Goal: Find specific page/section: Find specific page/section

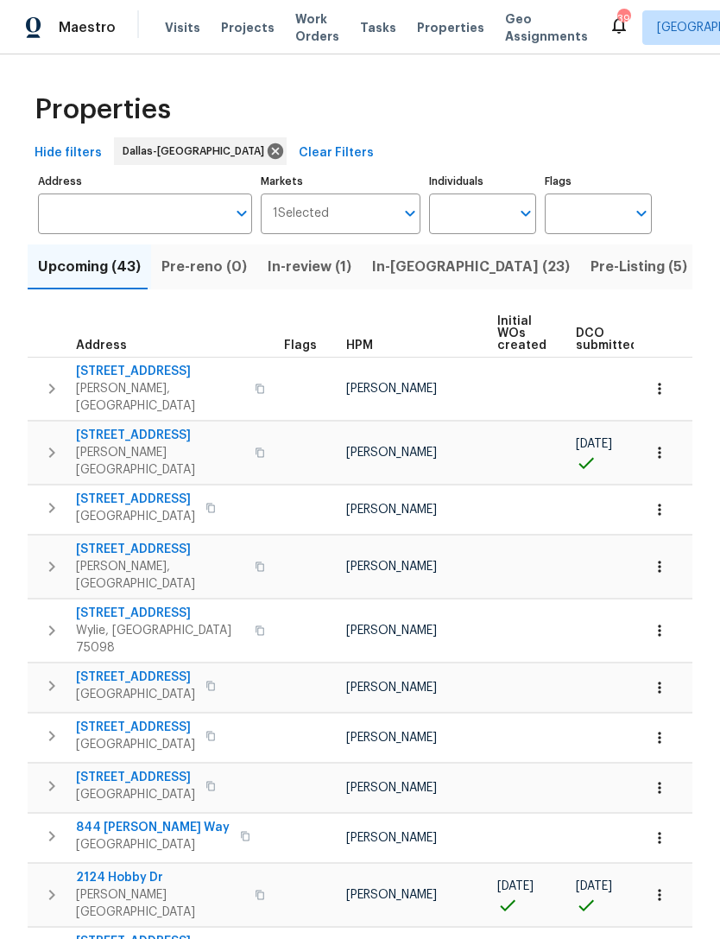
click at [497, 222] on input "Individuals" at bounding box center [469, 213] width 81 height 41
type input "[PERSON_NAME]"
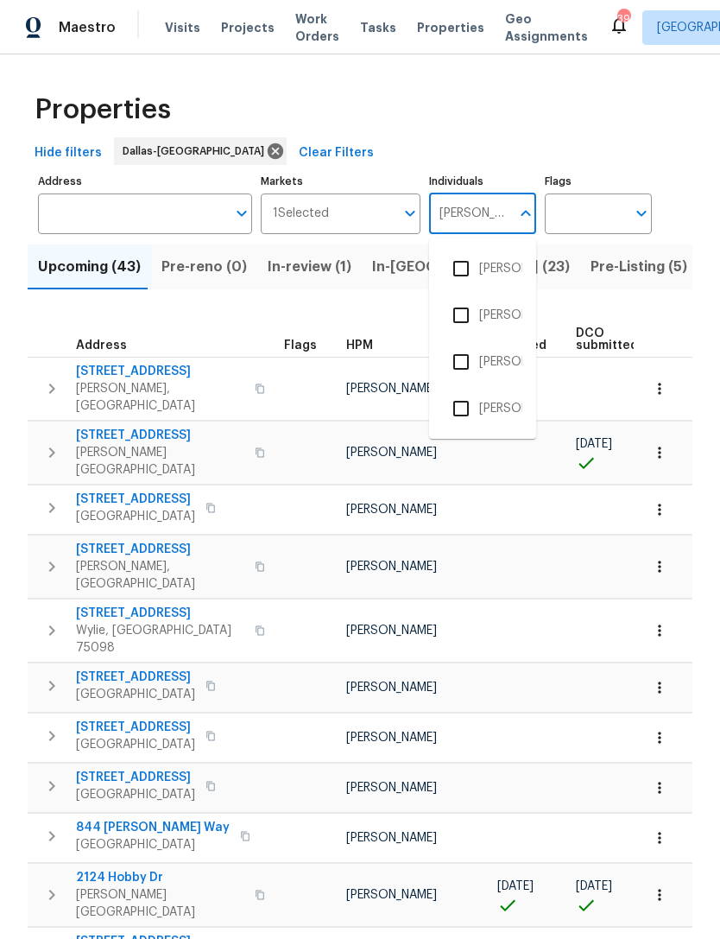
click at [492, 277] on li "[PERSON_NAME]" at bounding box center [482, 268] width 79 height 36
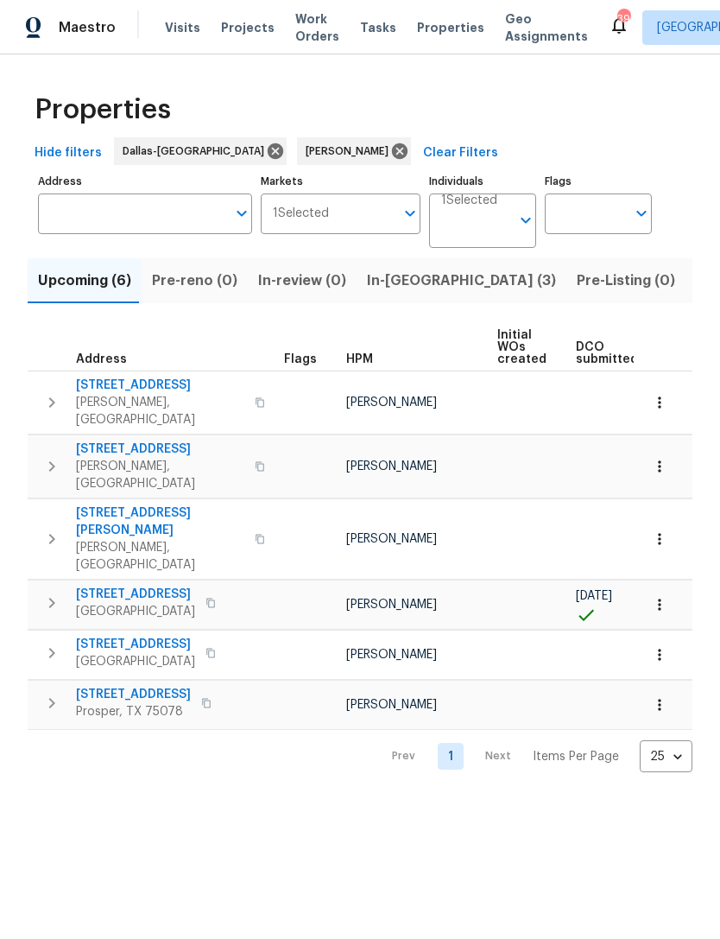
click at [402, 295] on button "In-[GEOGRAPHIC_DATA] (3)" at bounding box center [462, 280] width 210 height 45
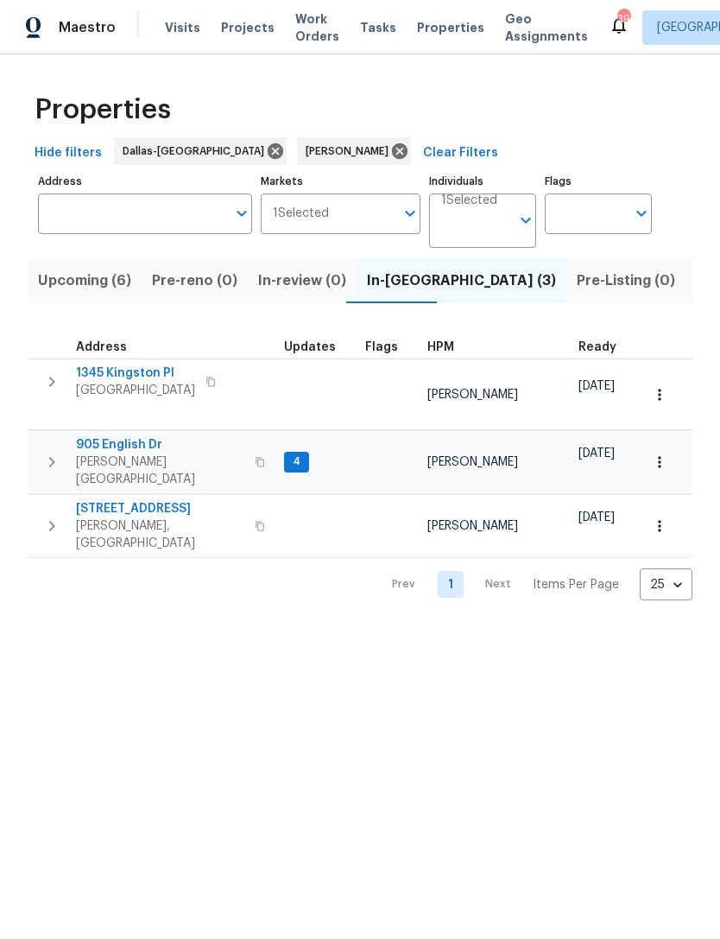
click at [129, 436] on span "905 English Dr" at bounding box center [160, 444] width 168 height 17
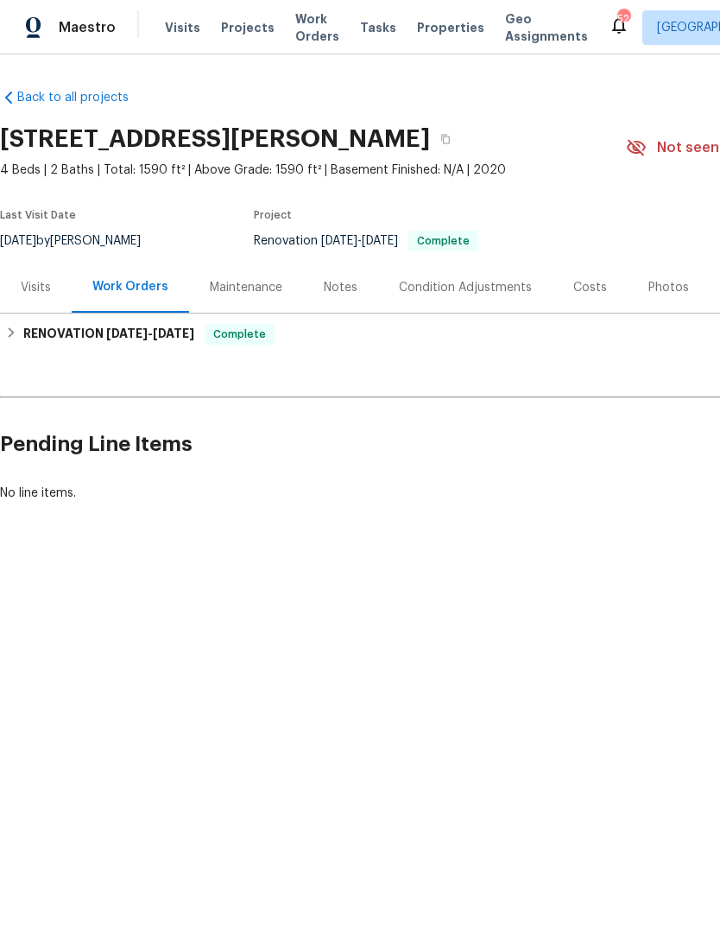
click at [668, 291] on div "Photos" at bounding box center [669, 287] width 41 height 17
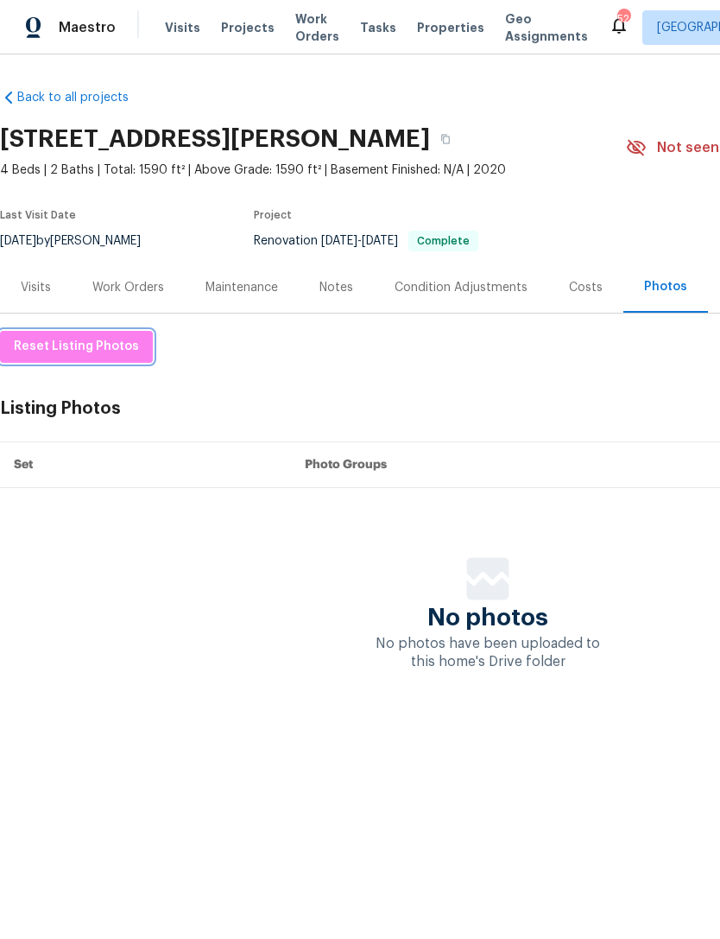
click at [112, 335] on button "Reset Listing Photos" at bounding box center [76, 347] width 153 height 32
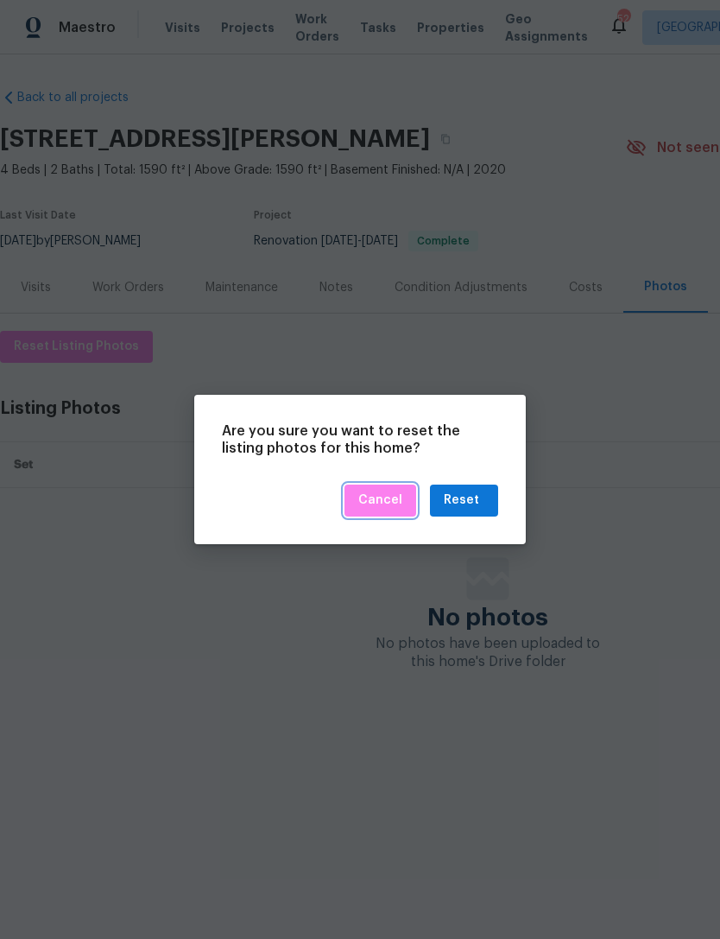
click at [396, 516] on button "Cancel" at bounding box center [381, 500] width 72 height 32
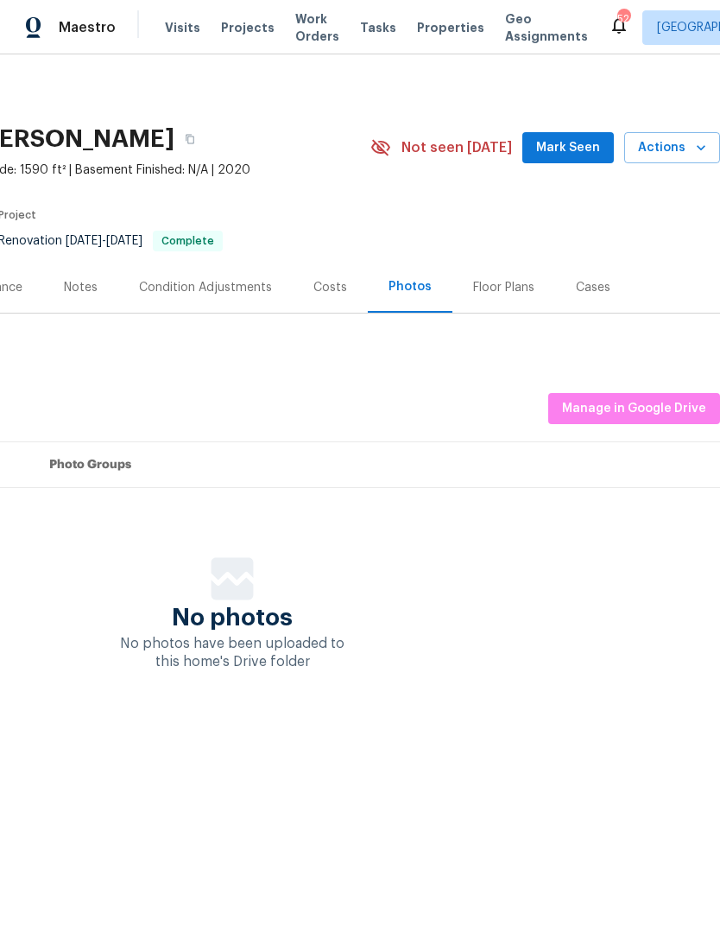
scroll to position [0, 256]
click at [674, 415] on span "Manage in Google Drive" at bounding box center [634, 409] width 144 height 22
